Goal: Task Accomplishment & Management: Manage account settings

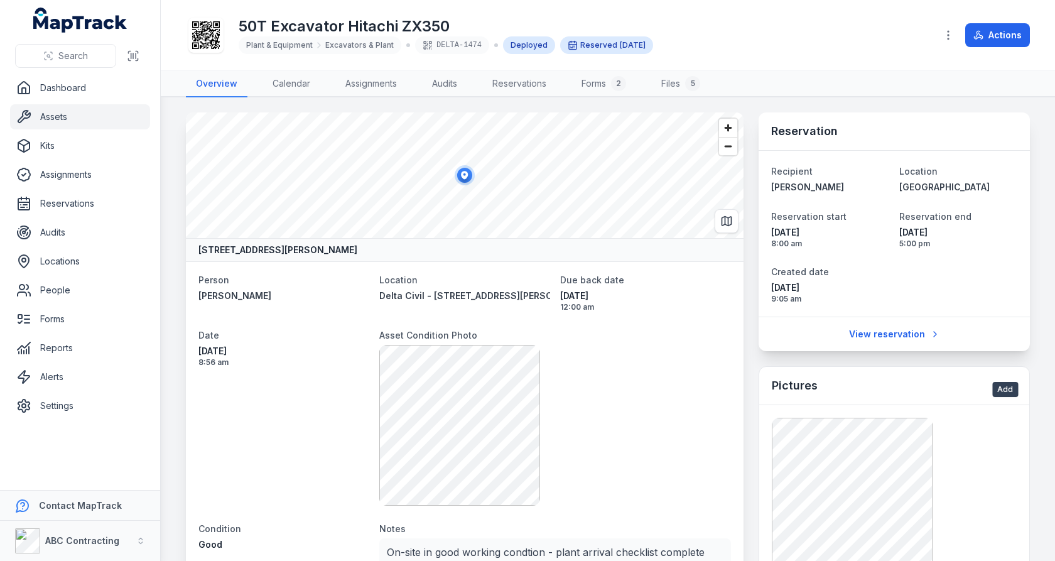
scroll to position [352, 0]
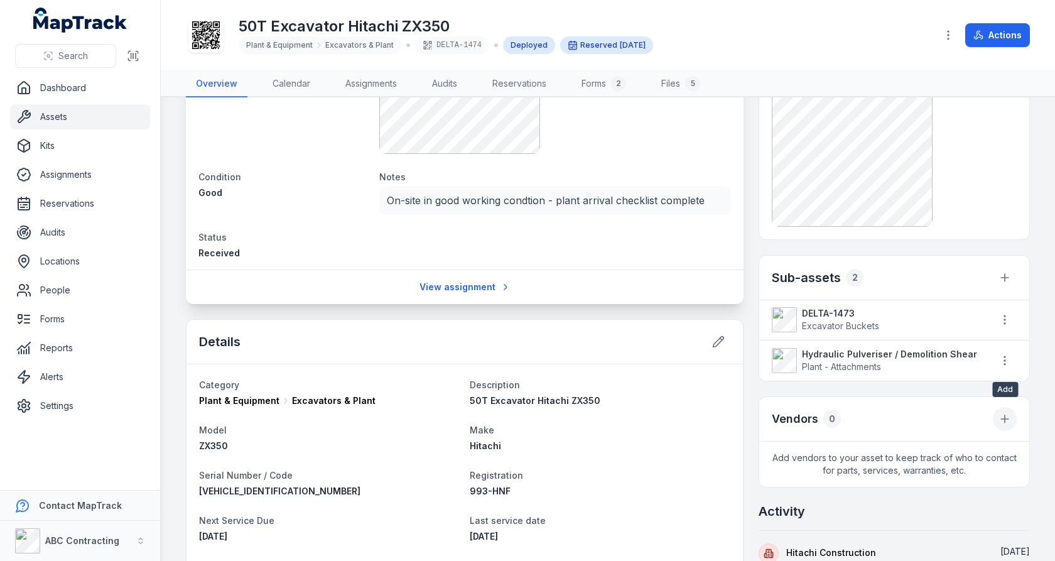
click at [1007, 413] on icon at bounding box center [1005, 419] width 13 height 13
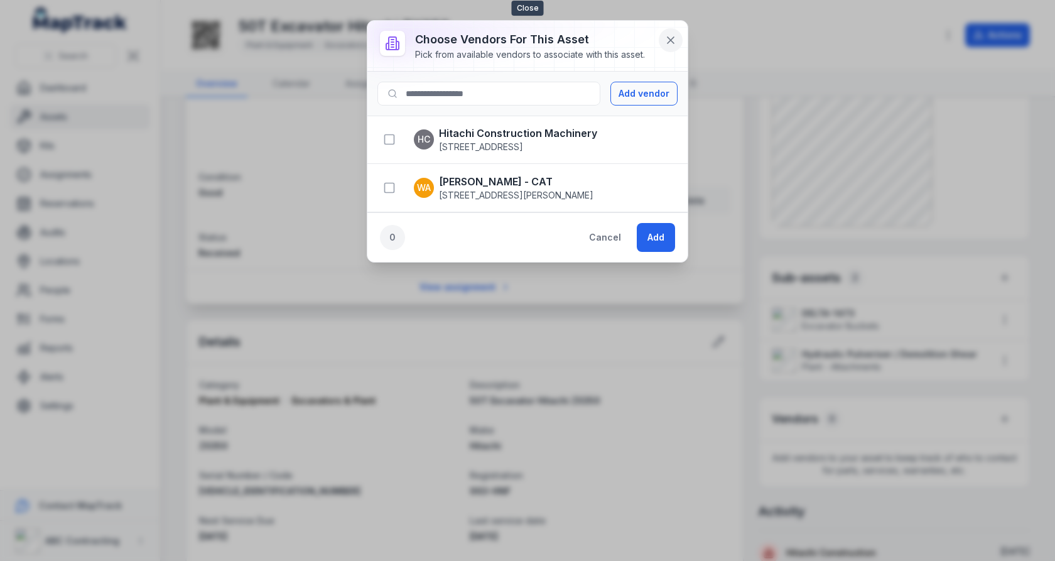
click at [672, 40] on icon at bounding box center [671, 40] width 6 height 6
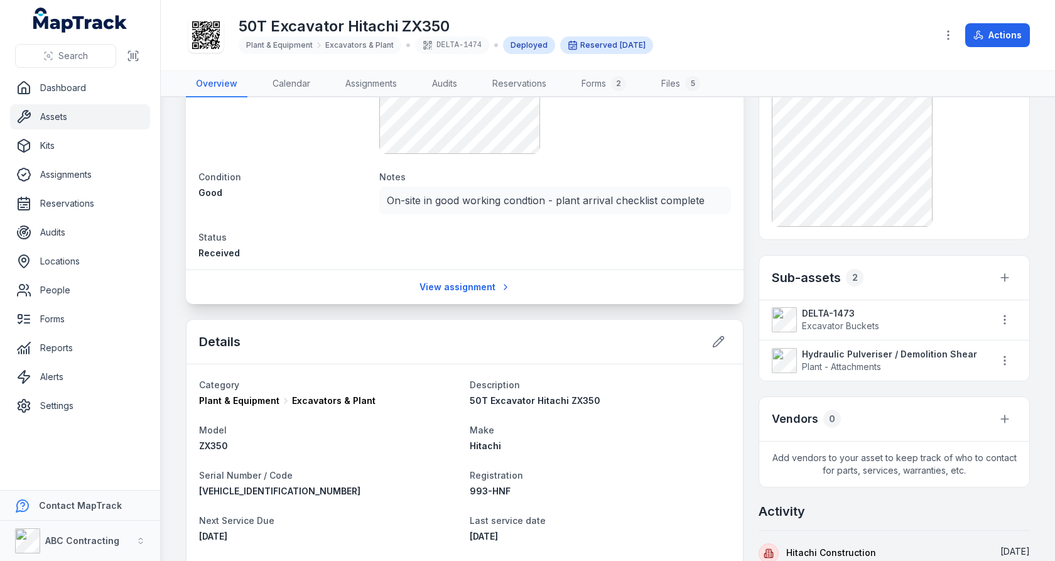
click at [99, 123] on link "Assets" at bounding box center [80, 116] width 140 height 25
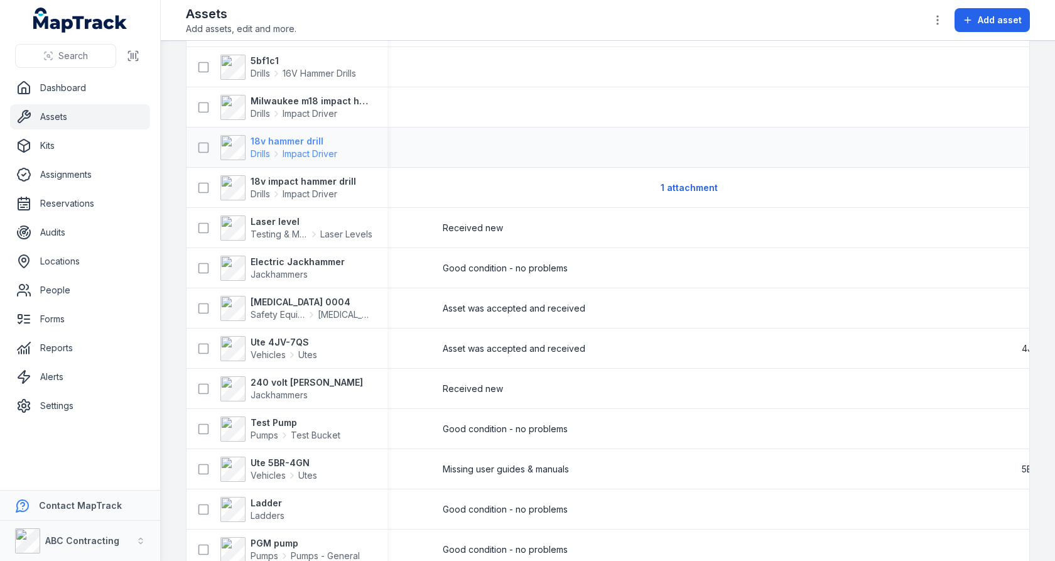
scroll to position [653, 0]
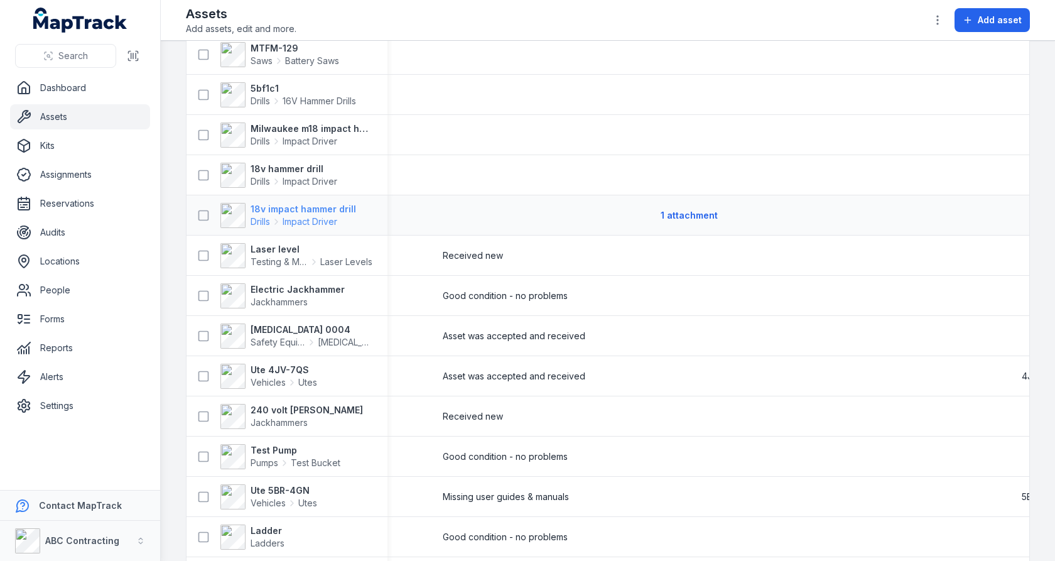
click at [298, 204] on strong "18v impact hammer drill" at bounding box center [304, 209] width 106 height 13
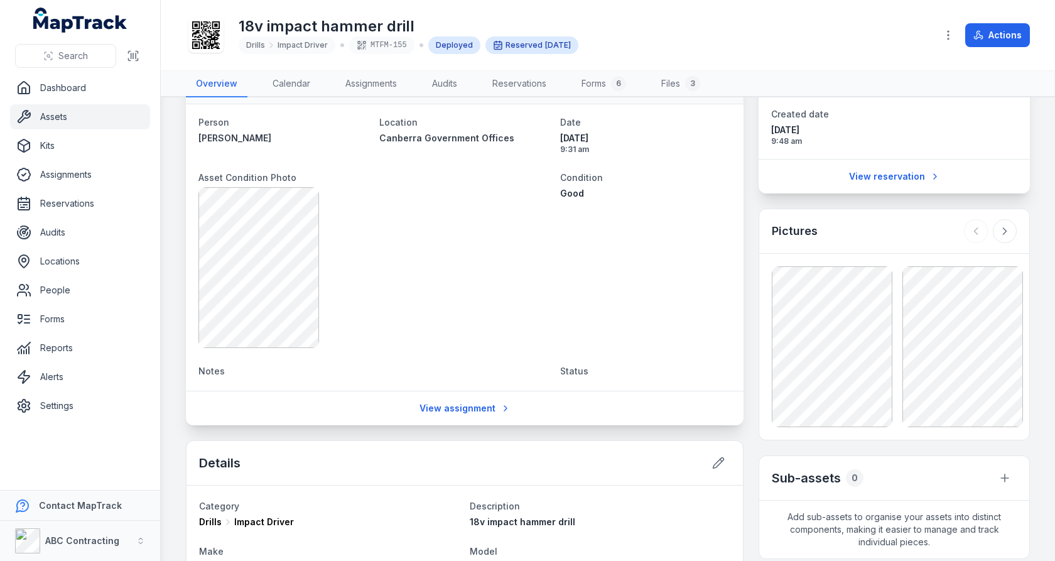
scroll to position [168, 0]
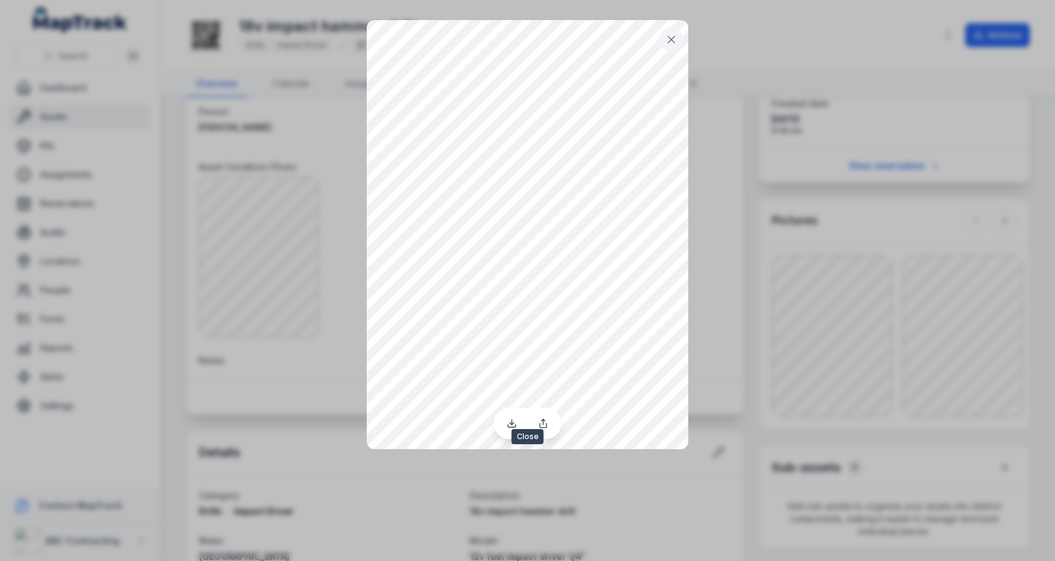
click at [673, 44] on icon at bounding box center [671, 39] width 13 height 13
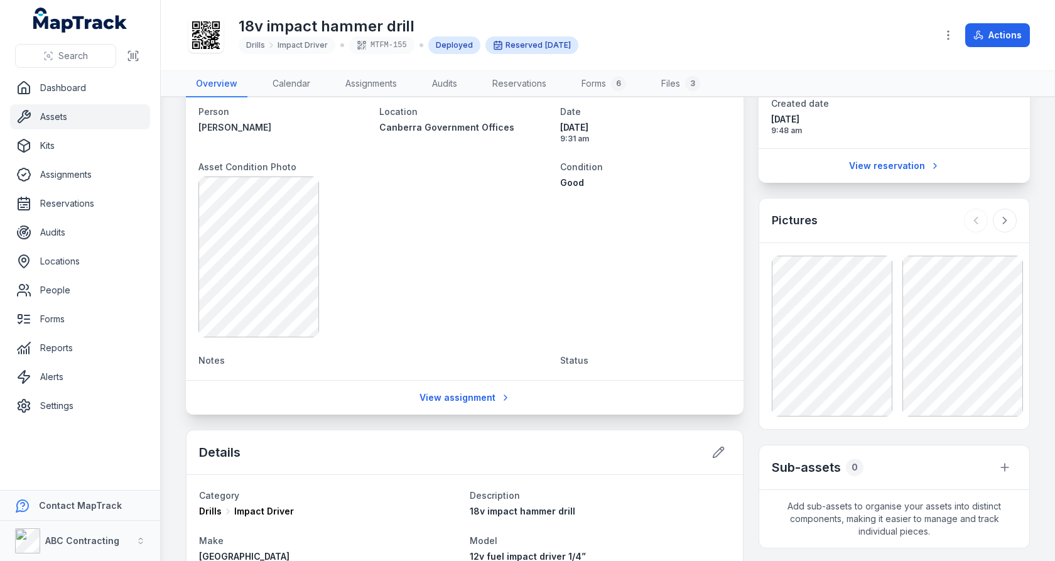
scroll to position [0, 0]
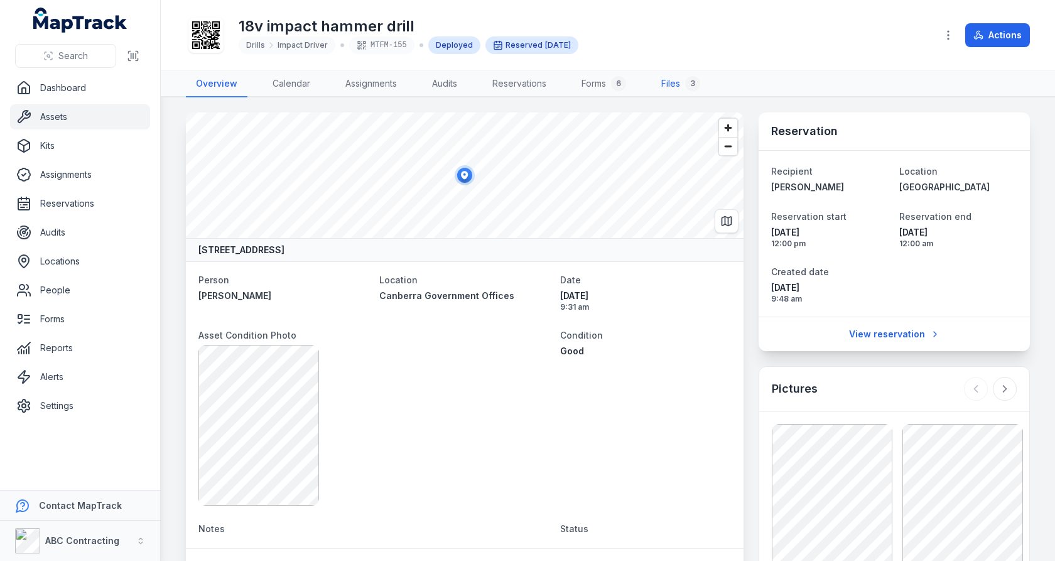
click at [672, 74] on link "Files 3" at bounding box center [680, 84] width 59 height 26
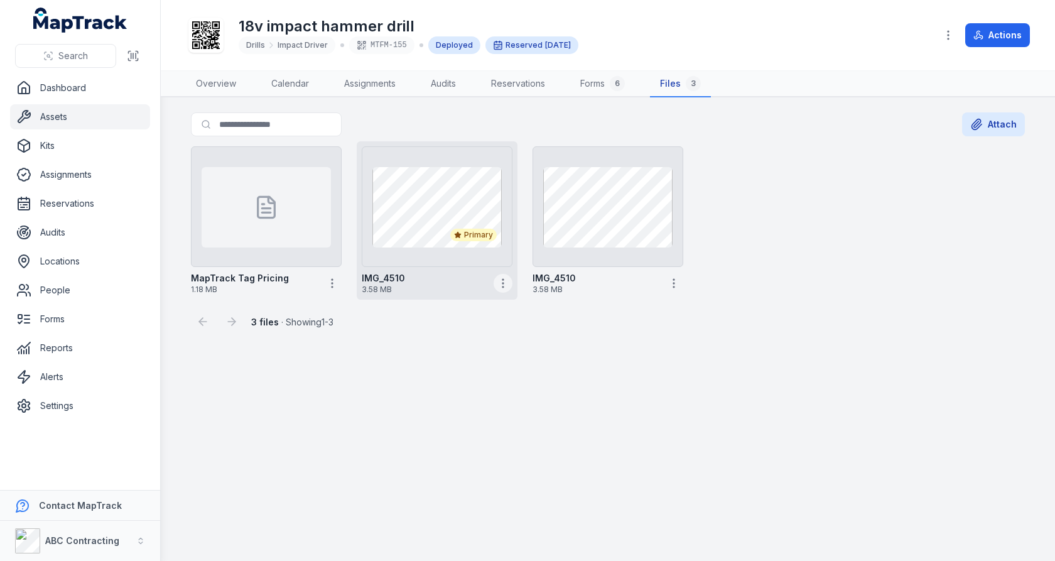
click at [503, 283] on circle "button" at bounding box center [502, 283] width 1 height 1
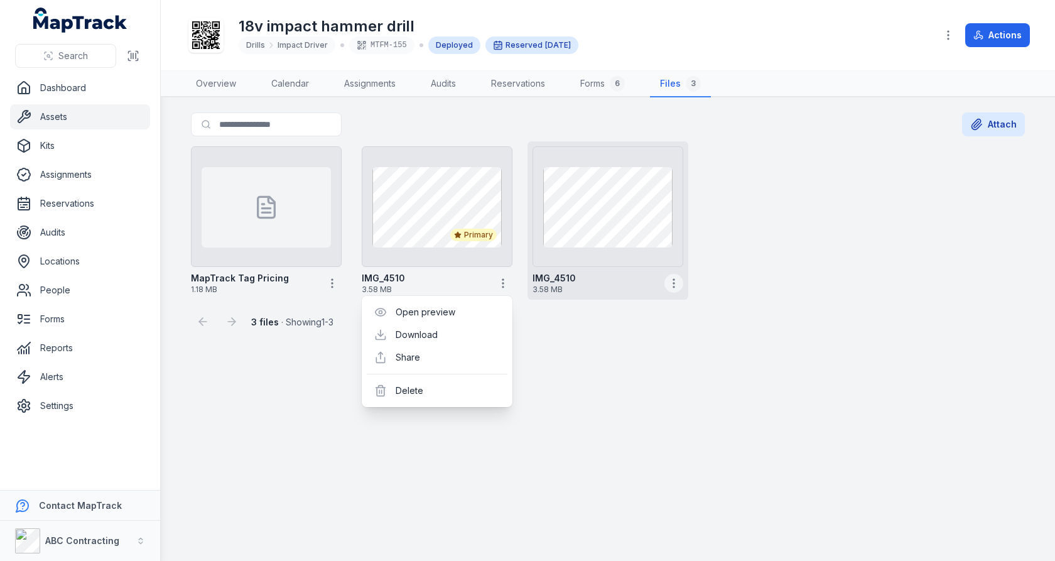
click at [673, 286] on circle "button" at bounding box center [673, 286] width 1 height 1
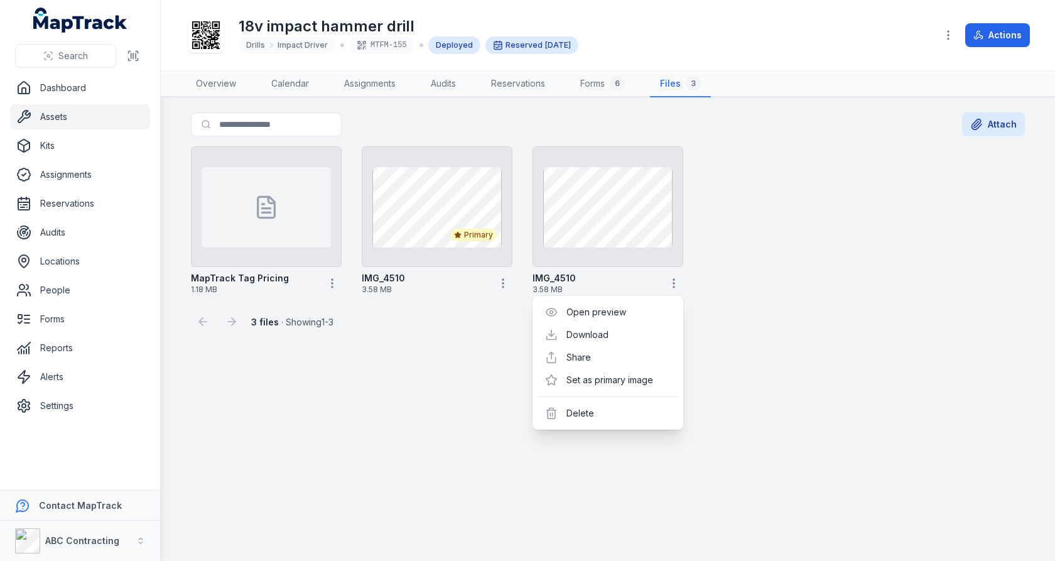
click at [707, 259] on div "MapTrack Tag Pricing 1.18 MB Primary IMG_4510 3.58 MB IMG_4510 3.58 MB" at bounding box center [608, 220] width 844 height 158
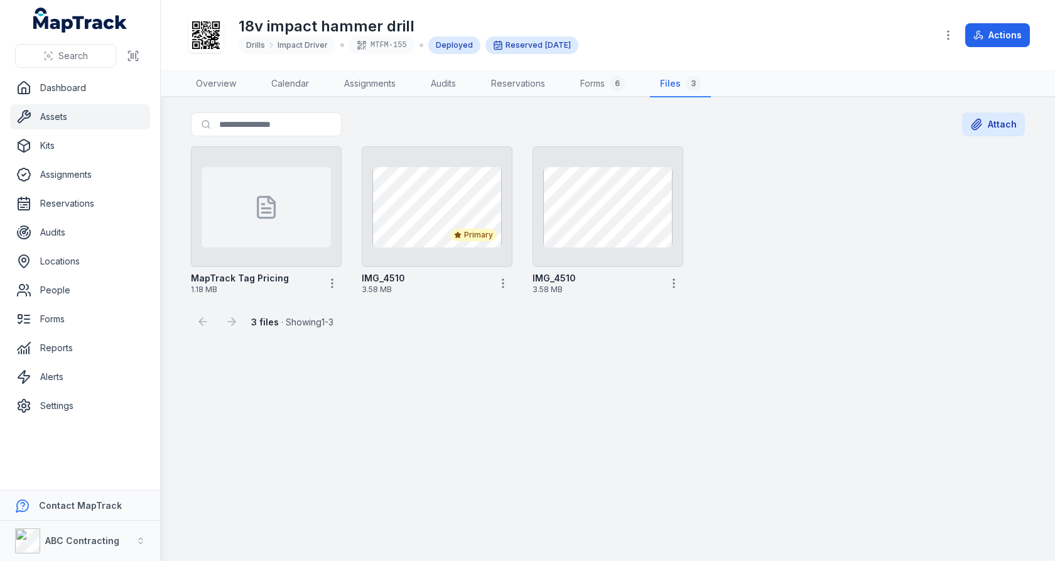
click at [78, 124] on link "Assets" at bounding box center [80, 116] width 140 height 25
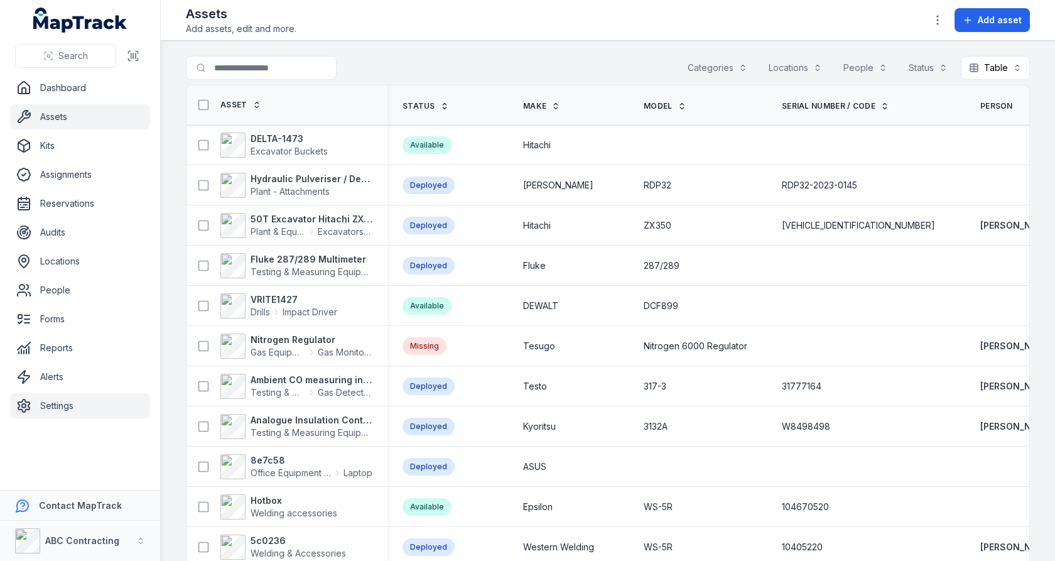
click at [74, 398] on link "Settings" at bounding box center [80, 405] width 140 height 25
click at [55, 113] on link "Assets" at bounding box center [80, 116] width 140 height 25
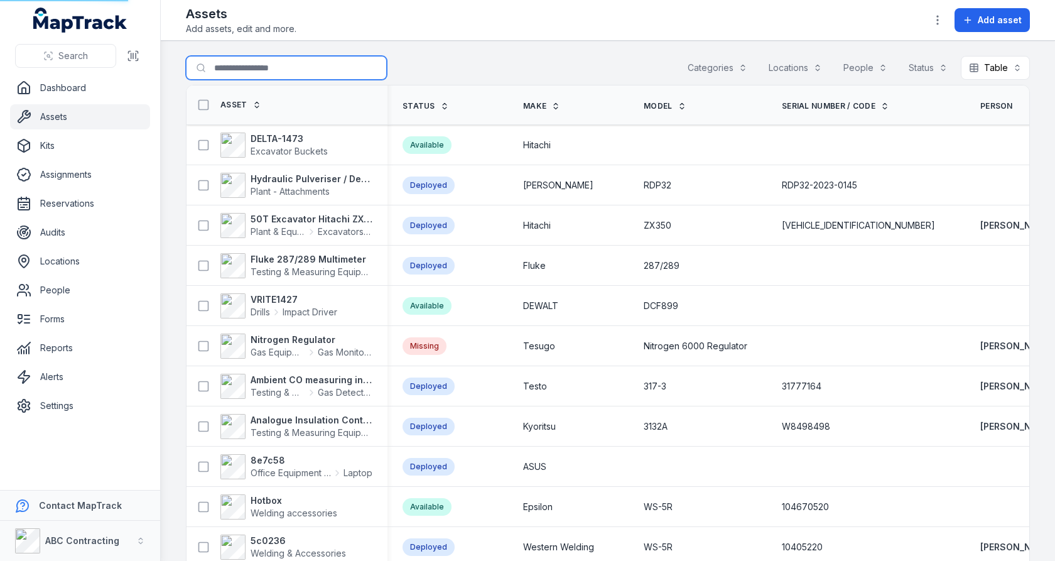
click at [297, 70] on input "Search for assets" at bounding box center [286, 68] width 201 height 24
click at [452, 47] on main "Search for assets Categories Locations People Status Table ***** Asset Status M…" at bounding box center [608, 301] width 894 height 520
click at [128, 404] on link "Settings" at bounding box center [80, 405] width 140 height 25
click at [171, 328] on main "Search for assets Categories Locations People Status Table ***** Asset Status M…" at bounding box center [608, 301] width 894 height 520
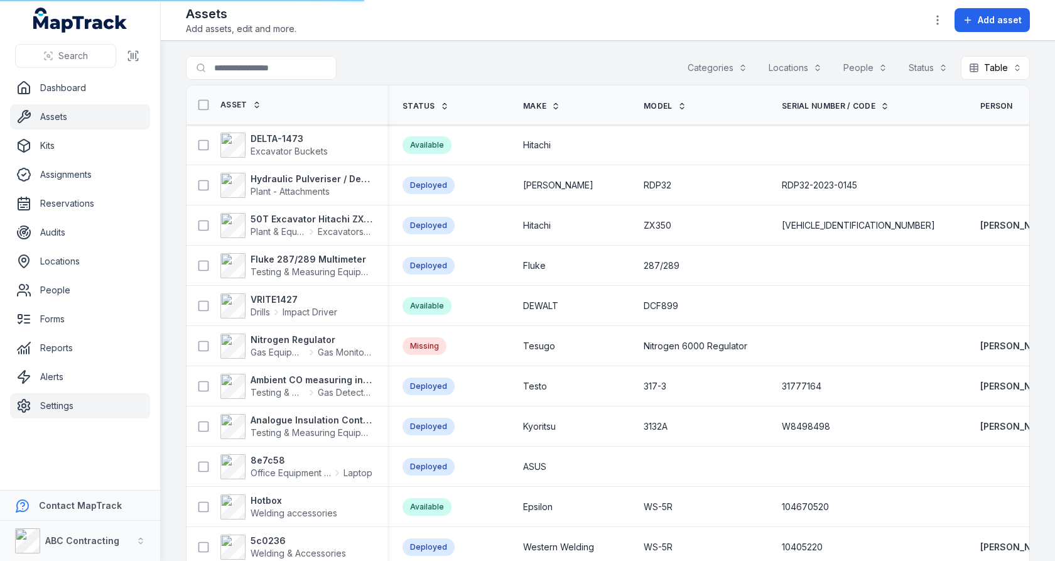
click at [99, 399] on link "Settings" at bounding box center [80, 405] width 140 height 25
click at [172, 330] on main "Search for assets Categories Locations People Status Table ***** Asset Status M…" at bounding box center [608, 301] width 894 height 520
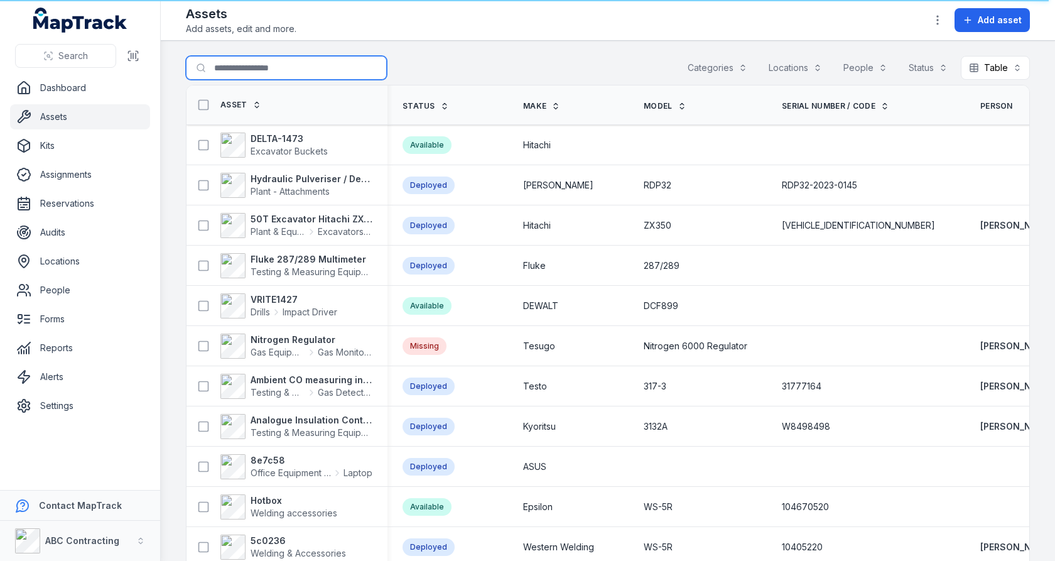
click at [278, 75] on input "Search for assets" at bounding box center [286, 68] width 201 height 24
click at [101, 406] on link "Settings" at bounding box center [80, 405] width 140 height 25
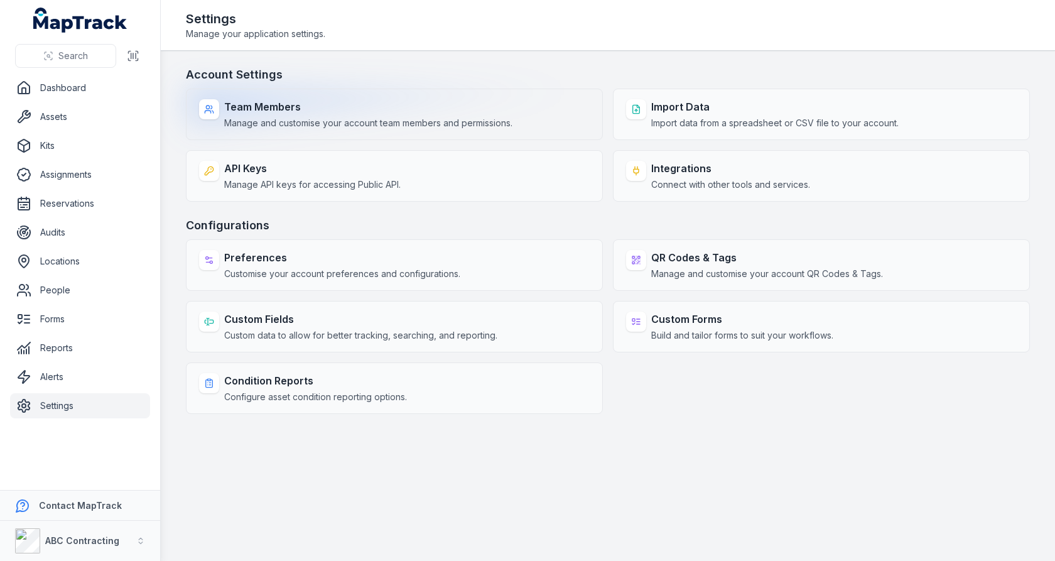
click at [361, 128] on span "Manage and customise your account team members and permissions." at bounding box center [368, 123] width 288 height 13
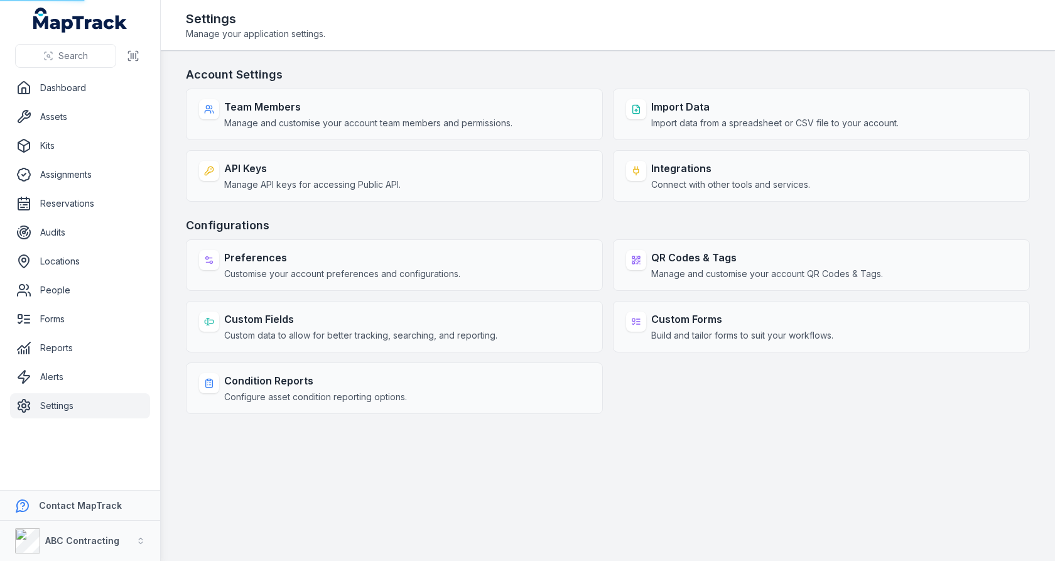
click at [502, 55] on main "Account Settings Team Members Manage and customise your account team members an…" at bounding box center [608, 306] width 894 height 510
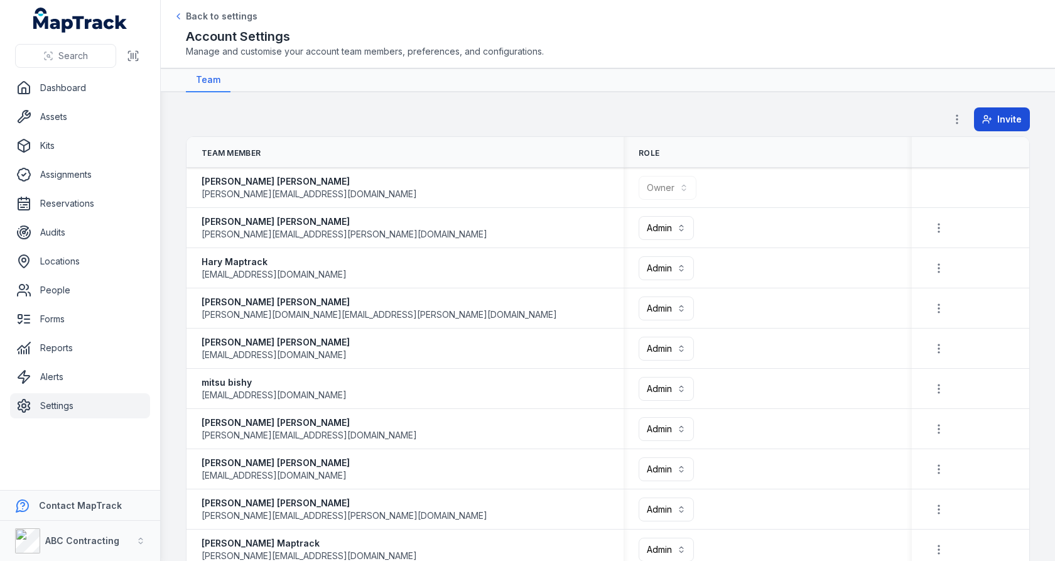
click at [989, 121] on icon at bounding box center [986, 122] width 6 height 3
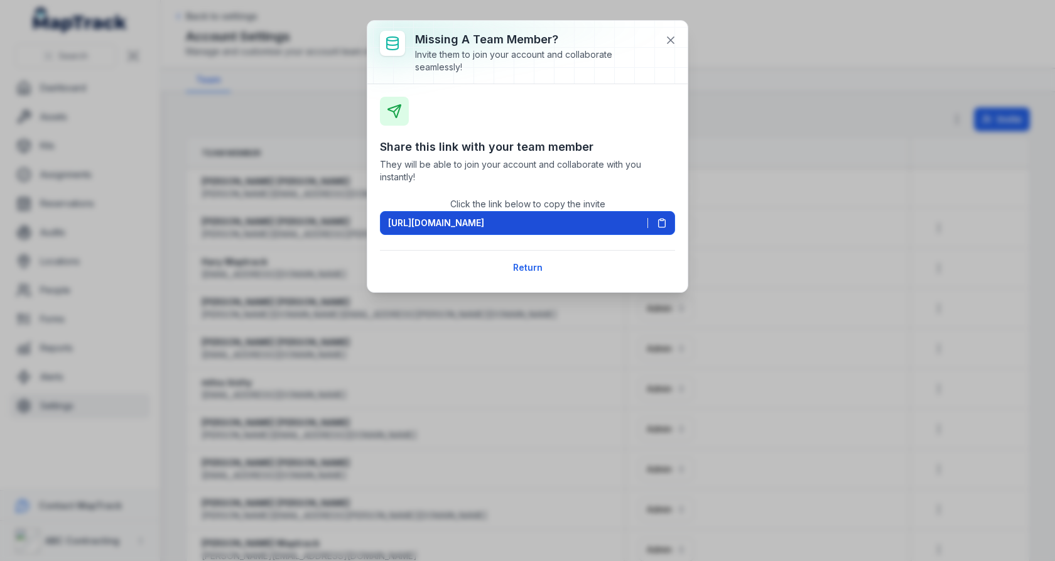
click at [661, 225] on icon at bounding box center [662, 223] width 10 height 10
click at [670, 43] on icon at bounding box center [671, 40] width 13 height 13
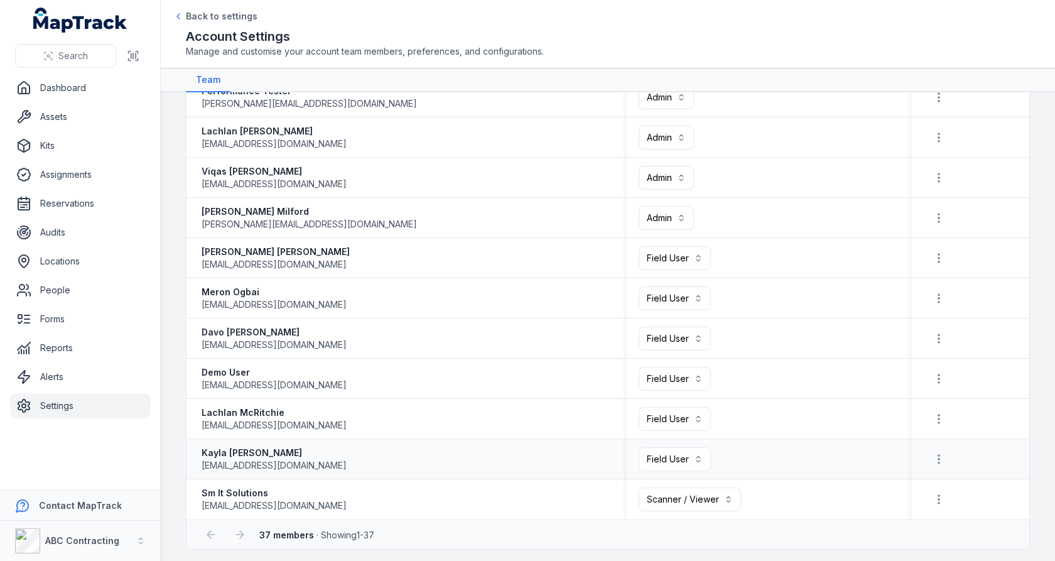
scroll to position [1136, 0]
click at [683, 408] on button "Field User ******" at bounding box center [675, 419] width 72 height 24
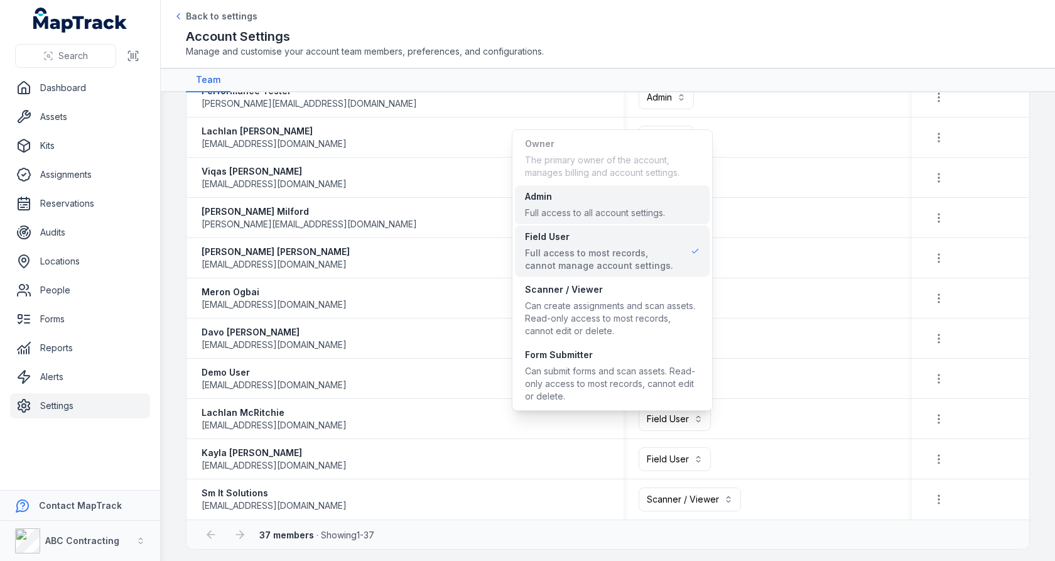
click at [665, 196] on div "Admin" at bounding box center [595, 196] width 140 height 13
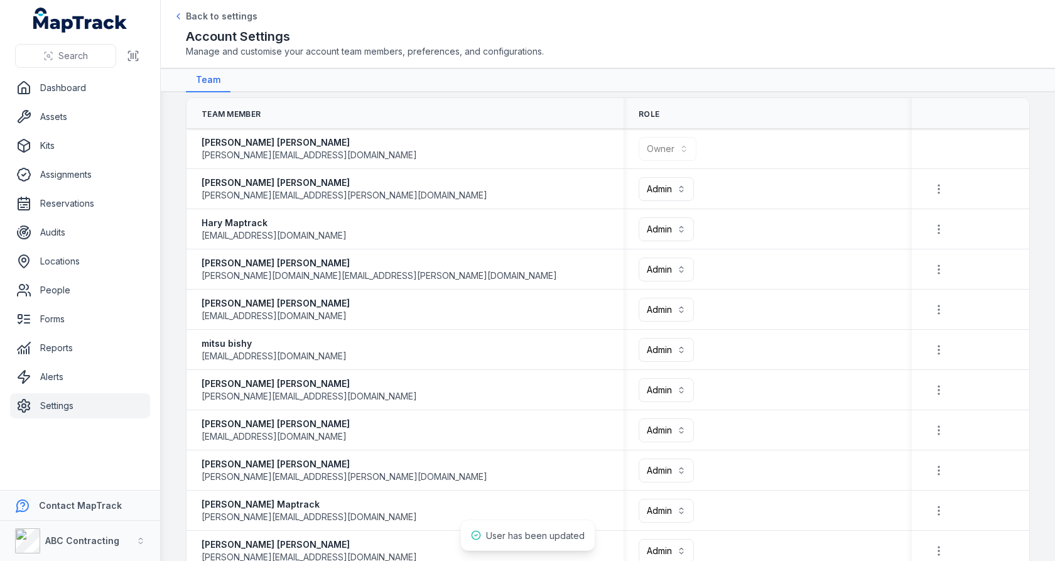
scroll to position [0, 0]
